Goal: Transaction & Acquisition: Obtain resource

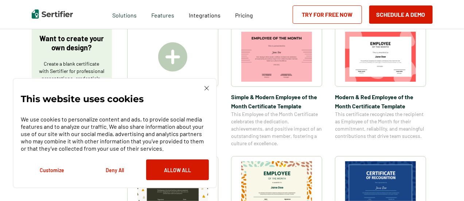
scroll to position [135, 0]
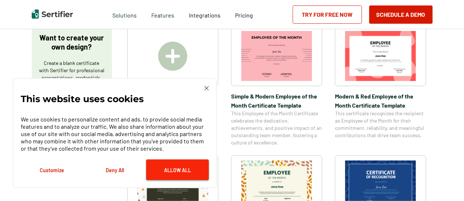
click at [192, 172] on button "Allow All" at bounding box center [177, 169] width 63 height 21
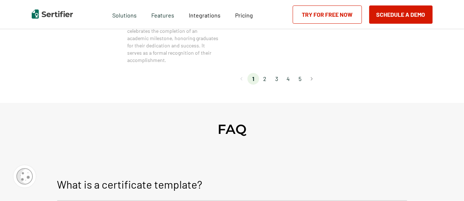
click at [266, 78] on li "2" at bounding box center [265, 79] width 12 height 12
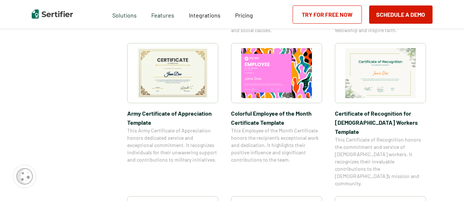
scroll to position [255, 0]
click at [179, 85] on img at bounding box center [172, 73] width 71 height 50
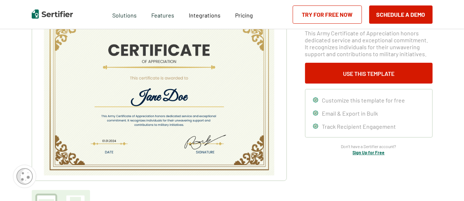
scroll to position [73, 0]
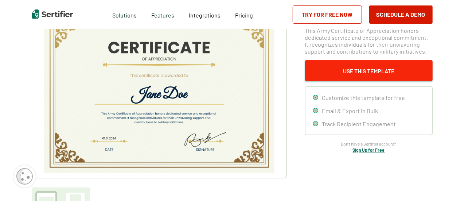
click at [391, 73] on button "Use This Template" at bounding box center [368, 70] width 127 height 21
click at [373, 73] on button "Use This Template" at bounding box center [368, 70] width 127 height 21
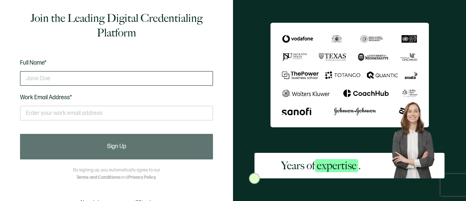
click at [163, 79] on input "text" at bounding box center [116, 78] width 193 height 15
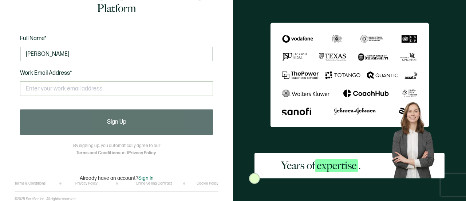
type input "[PERSON_NAME]"
type input "j"
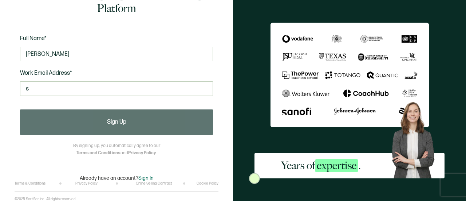
type input "[PERSON_NAME][EMAIL_ADDRESS][DOMAIN_NAME]"
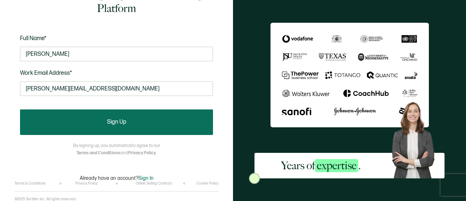
click at [121, 121] on span "Sign Up" at bounding box center [116, 122] width 19 height 6
